Goal: Information Seeking & Learning: Learn about a topic

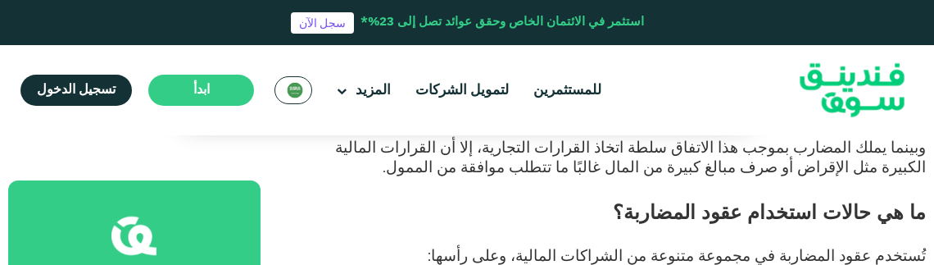
scroll to position [1592, 0]
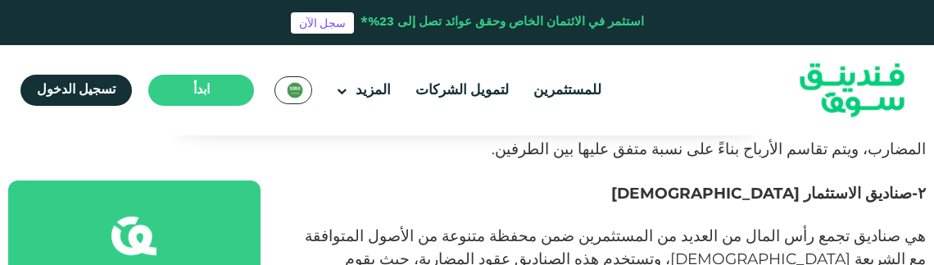
scroll to position [1827, 0]
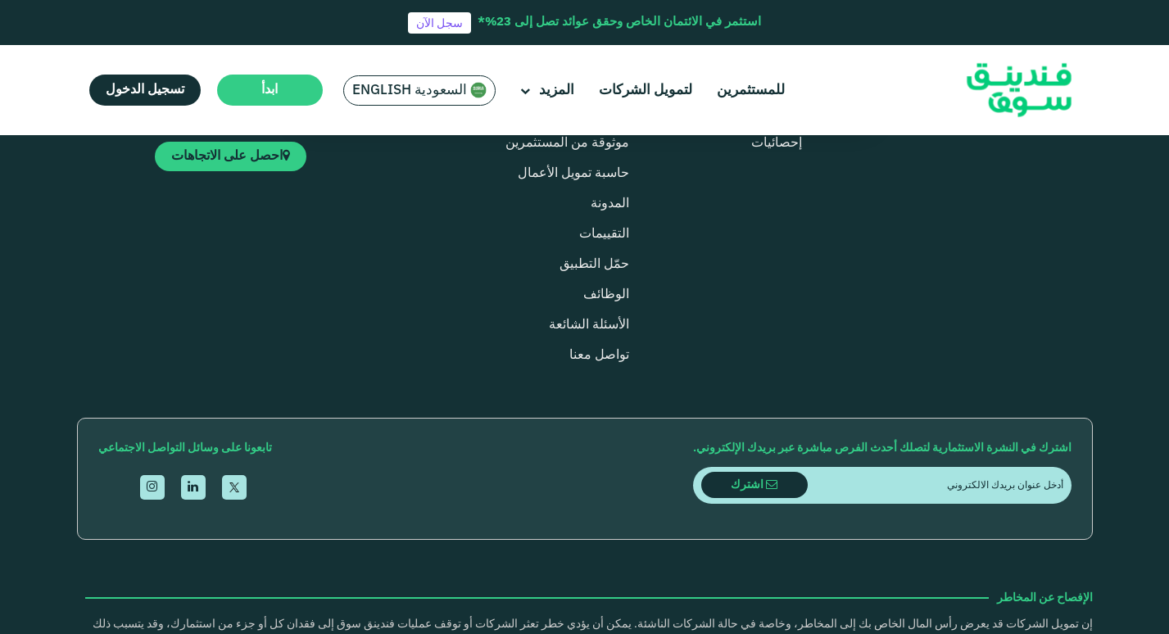
scroll to position [4721, 0]
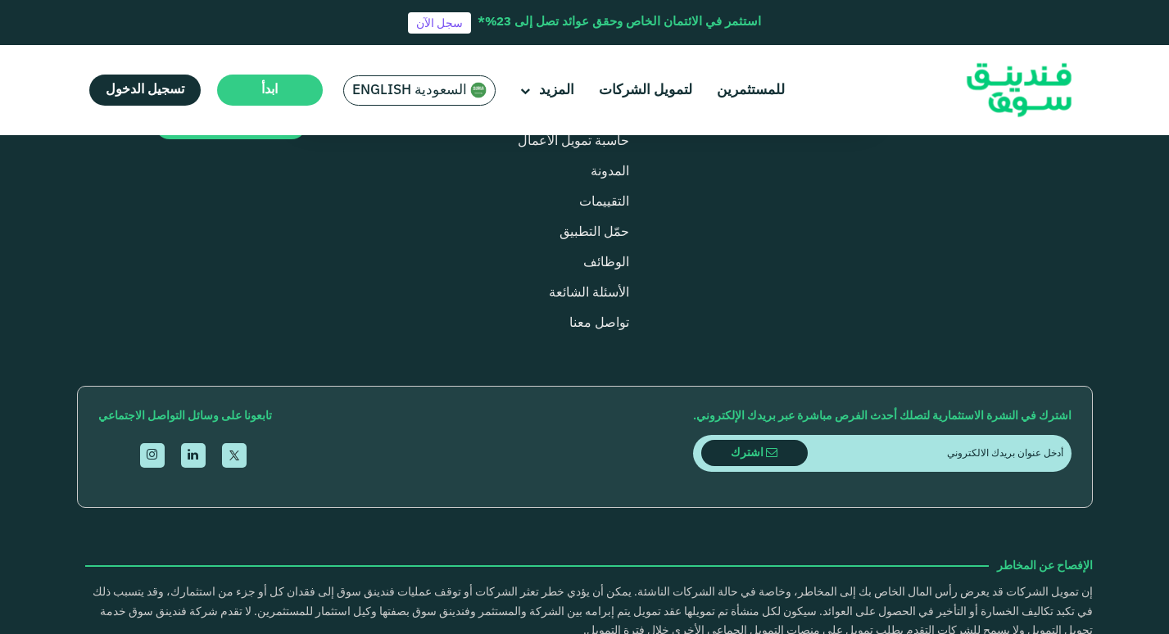
drag, startPoint x: 473, startPoint y: 601, endPoint x: 625, endPoint y: 600, distance: 151.5
copy div "unding Souq © 1447 جميع الحقوق محفوظة"
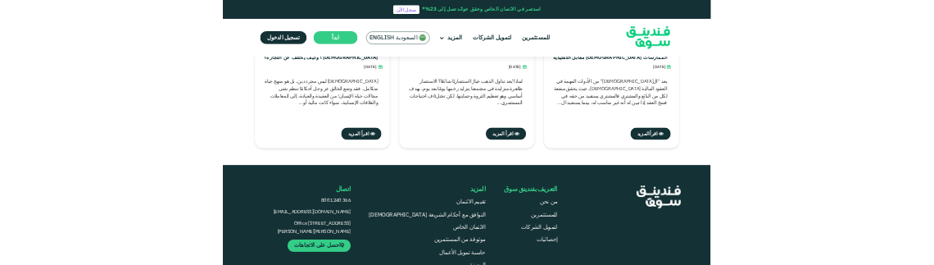
scroll to position [4257, 0]
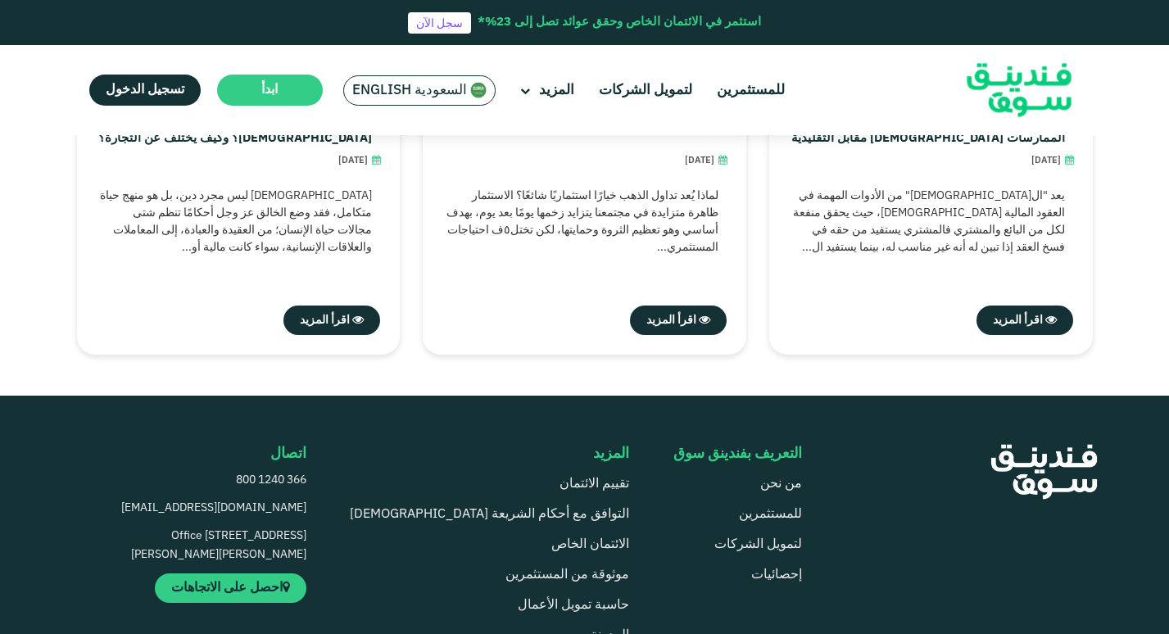
click at [148, 499] on link "[EMAIL_ADDRESS][DOMAIN_NAME]" at bounding box center [208, 509] width 195 height 20
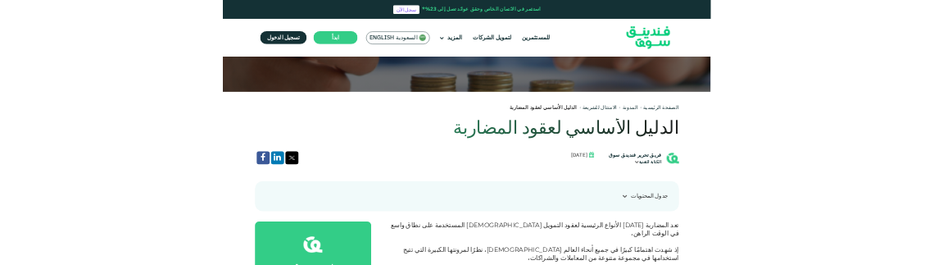
scroll to position [356, 0]
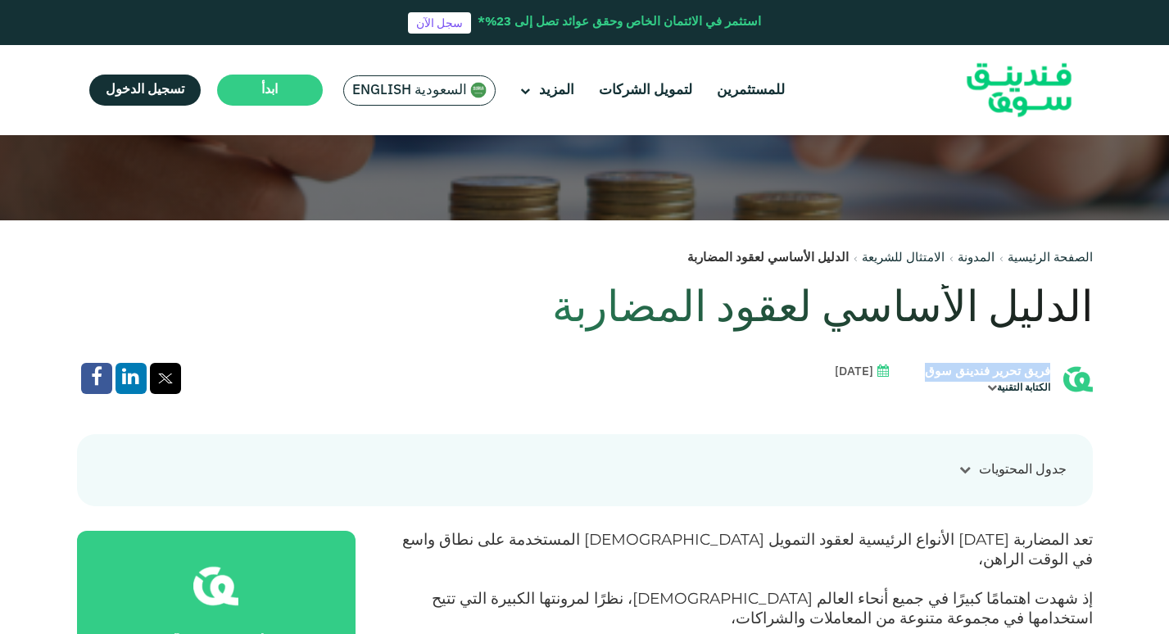
drag, startPoint x: 924, startPoint y: 370, endPoint x: 1053, endPoint y: 375, distance: 128.7
click at [1053, 375] on div "فريق تحرير فندينق سوق الكتابة التقنية" at bounding box center [1002, 380] width 181 height 34
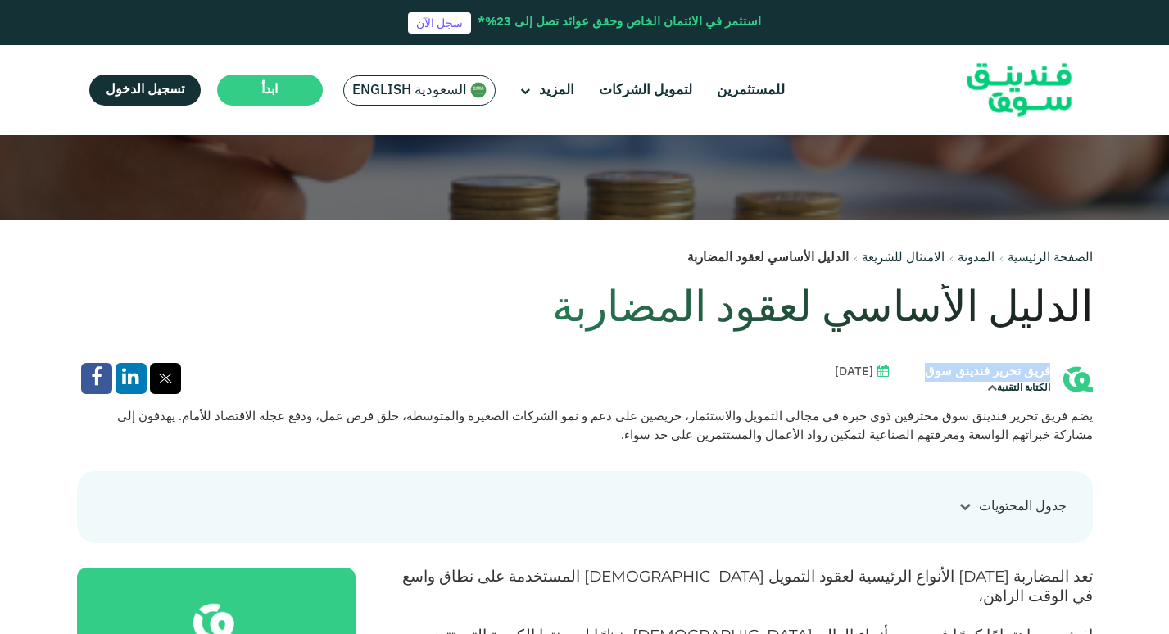
drag, startPoint x: 1053, startPoint y: 375, endPoint x: 1015, endPoint y: 372, distance: 37.8
copy div "فريق تحرير فندينق سوق"
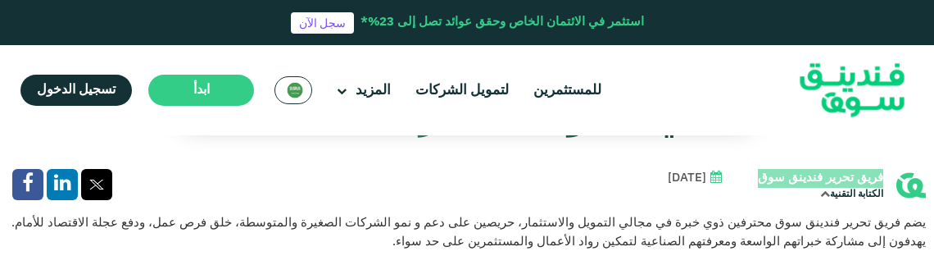
scroll to position [450, 0]
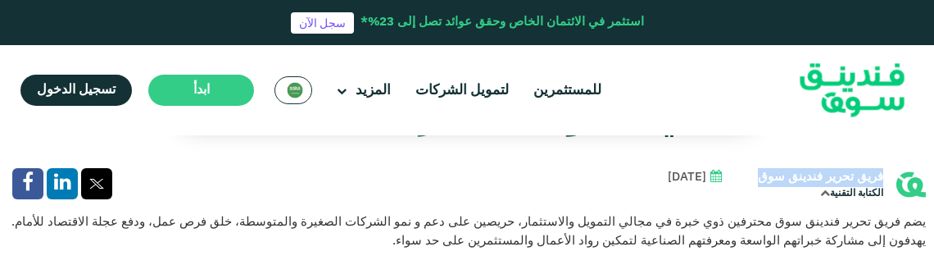
drag, startPoint x: 627, startPoint y: 170, endPoint x: 731, endPoint y: 167, distance: 104.1
copy div "[DATE]"
